Goal: Task Accomplishment & Management: Use online tool/utility

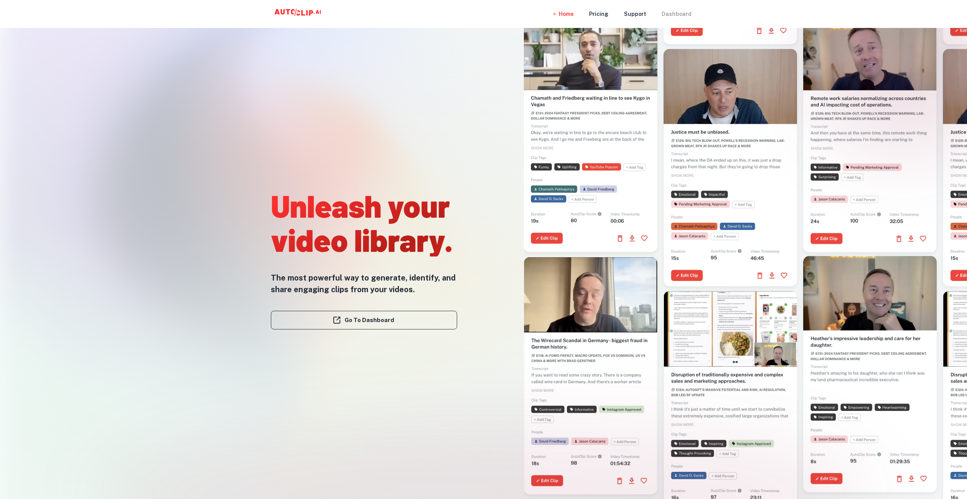
click at [682, 15] on div "Dashboard" at bounding box center [676, 14] width 30 height 28
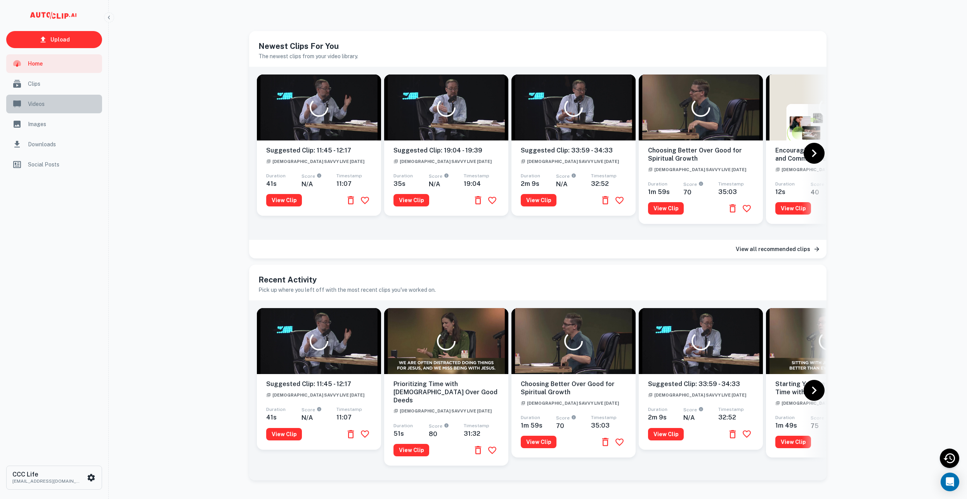
click at [56, 105] on span "Videos" at bounding box center [62, 104] width 69 height 9
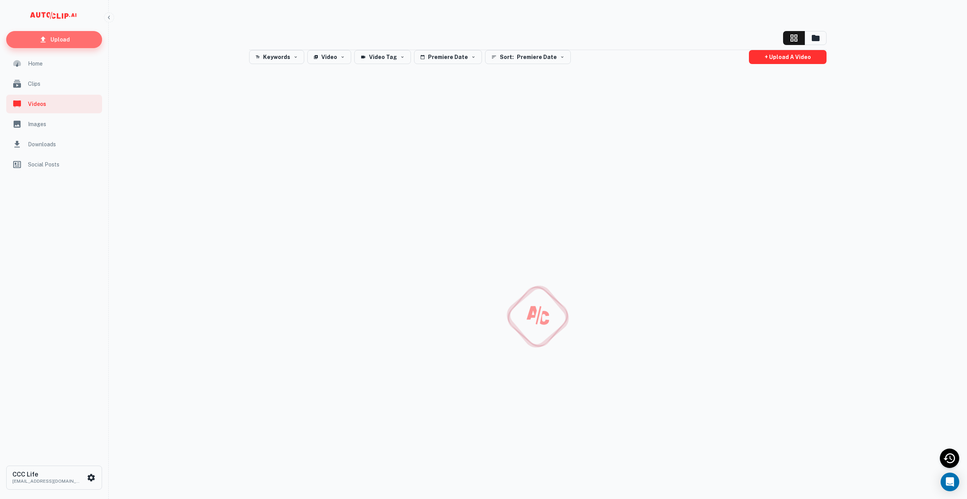
click at [62, 45] on link "Upload" at bounding box center [54, 39] width 96 height 17
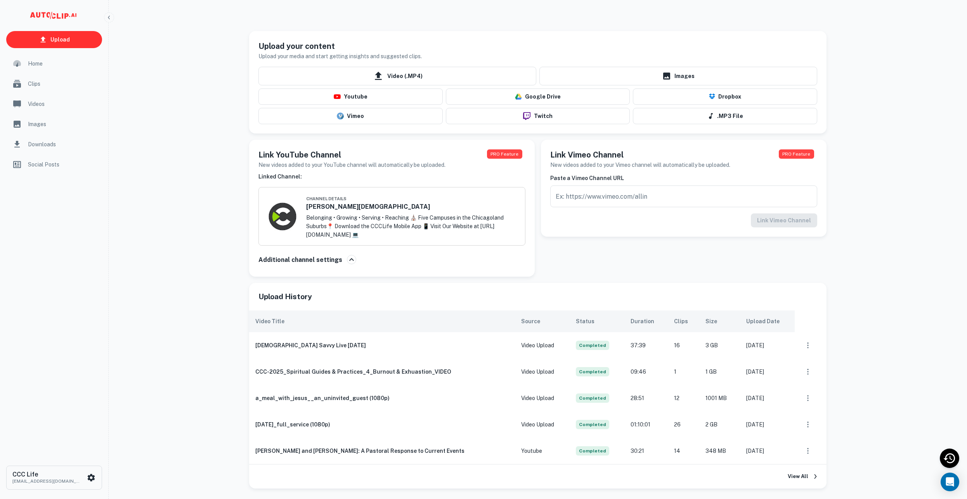
click at [832, 242] on div "Upload your content Upload your media and start getting insights and suggested …" at bounding box center [538, 151] width 596 height 252
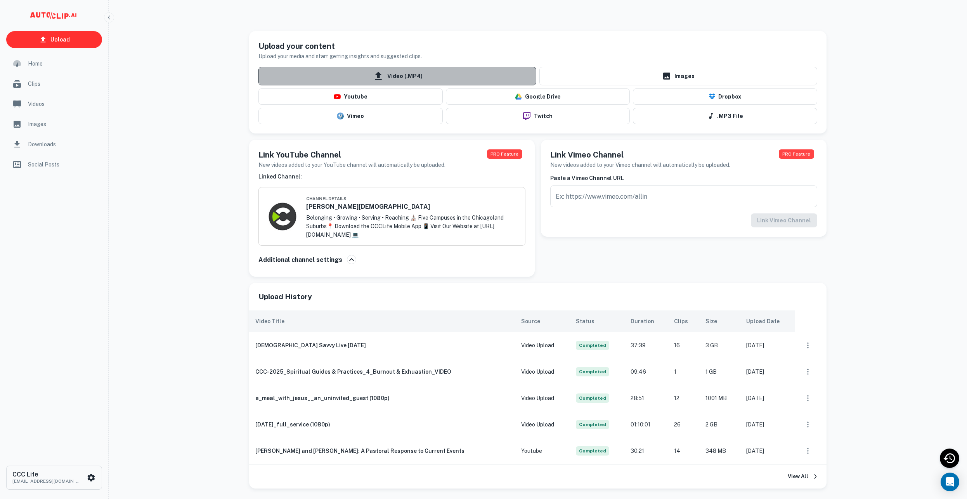
click at [381, 74] on icon at bounding box center [378, 76] width 7 height 8
click at [0, 0] on input "Video (.MP4)" at bounding box center [0, 0] width 0 height 0
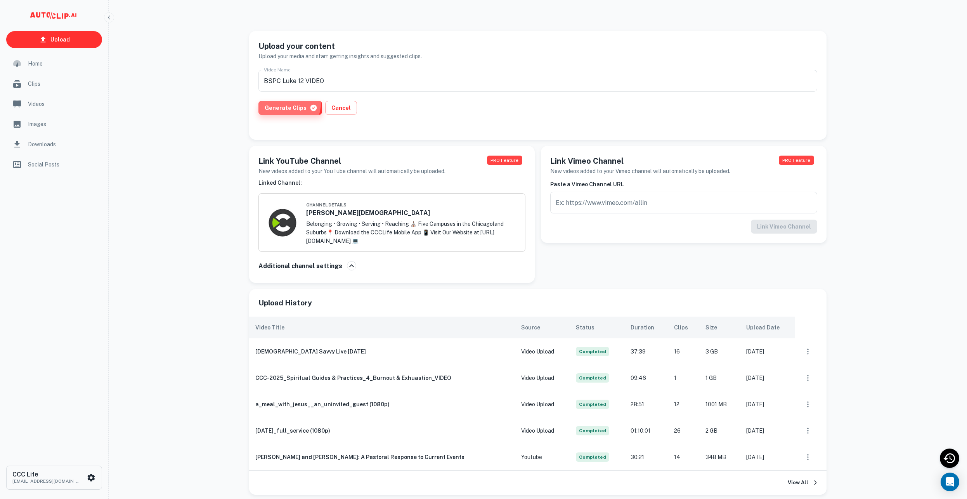
click at [285, 103] on button "Generate Clips" at bounding box center [290, 108] width 64 height 14
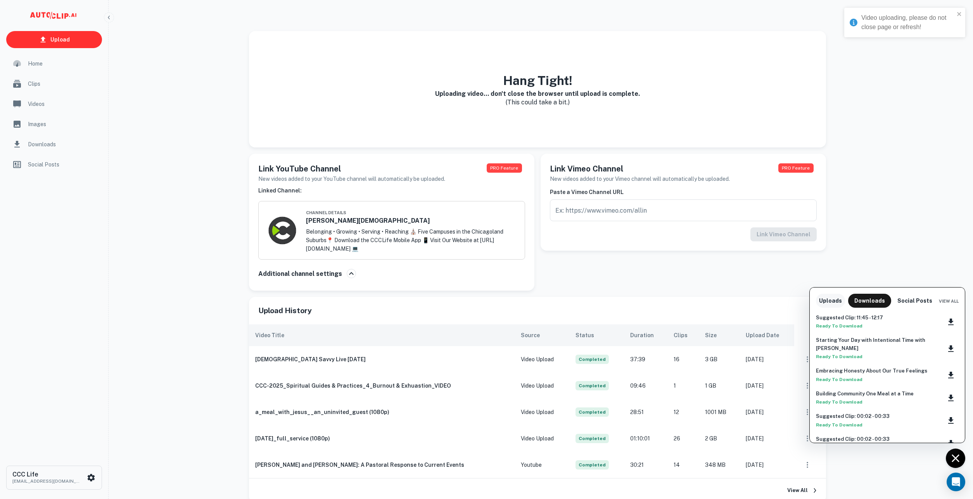
click at [830, 297] on button "Uploads" at bounding box center [830, 301] width 29 height 14
